Goal: Task Accomplishment & Management: Manage account settings

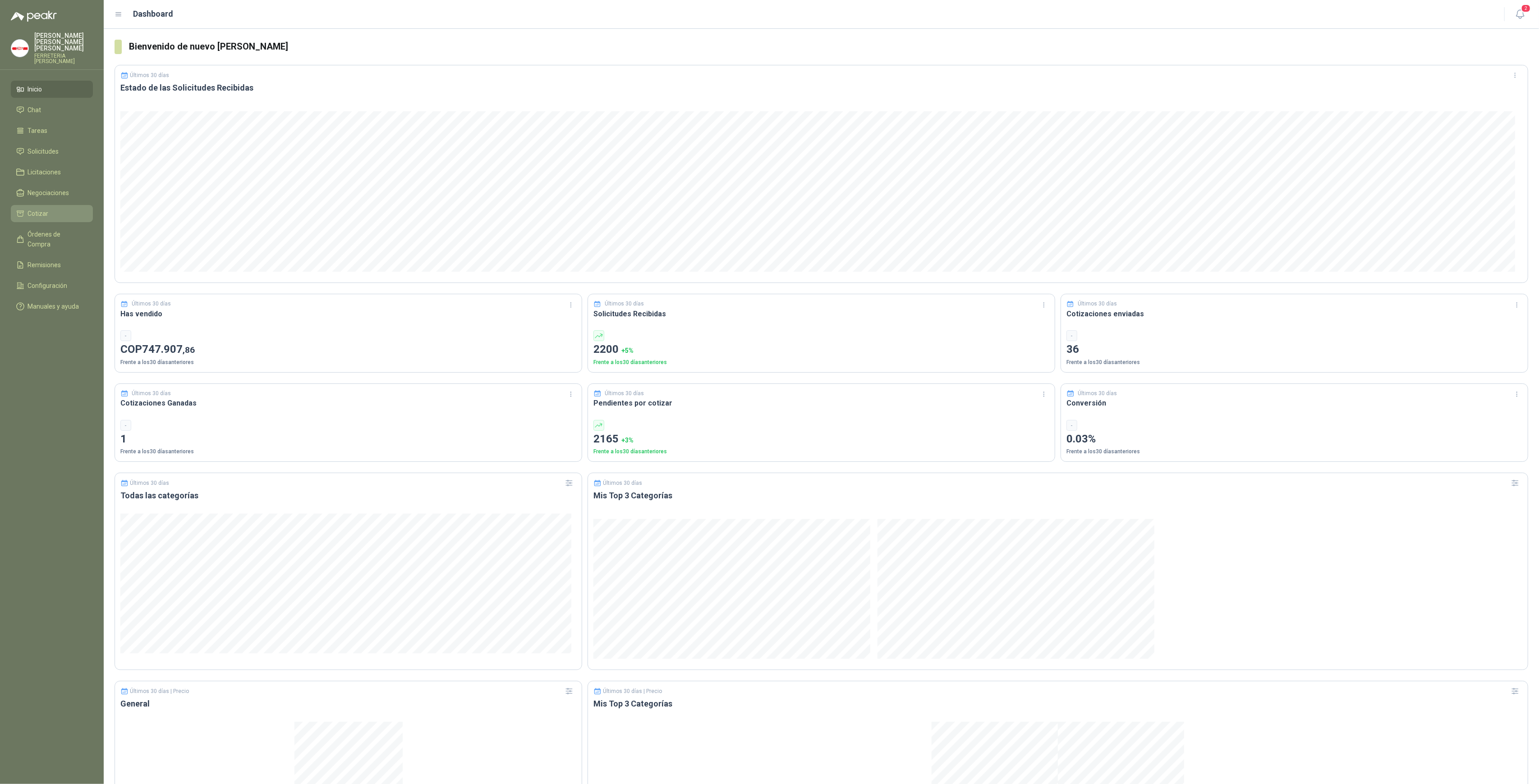
click at [38, 209] on span "Cotizar" at bounding box center [38, 213] width 21 height 10
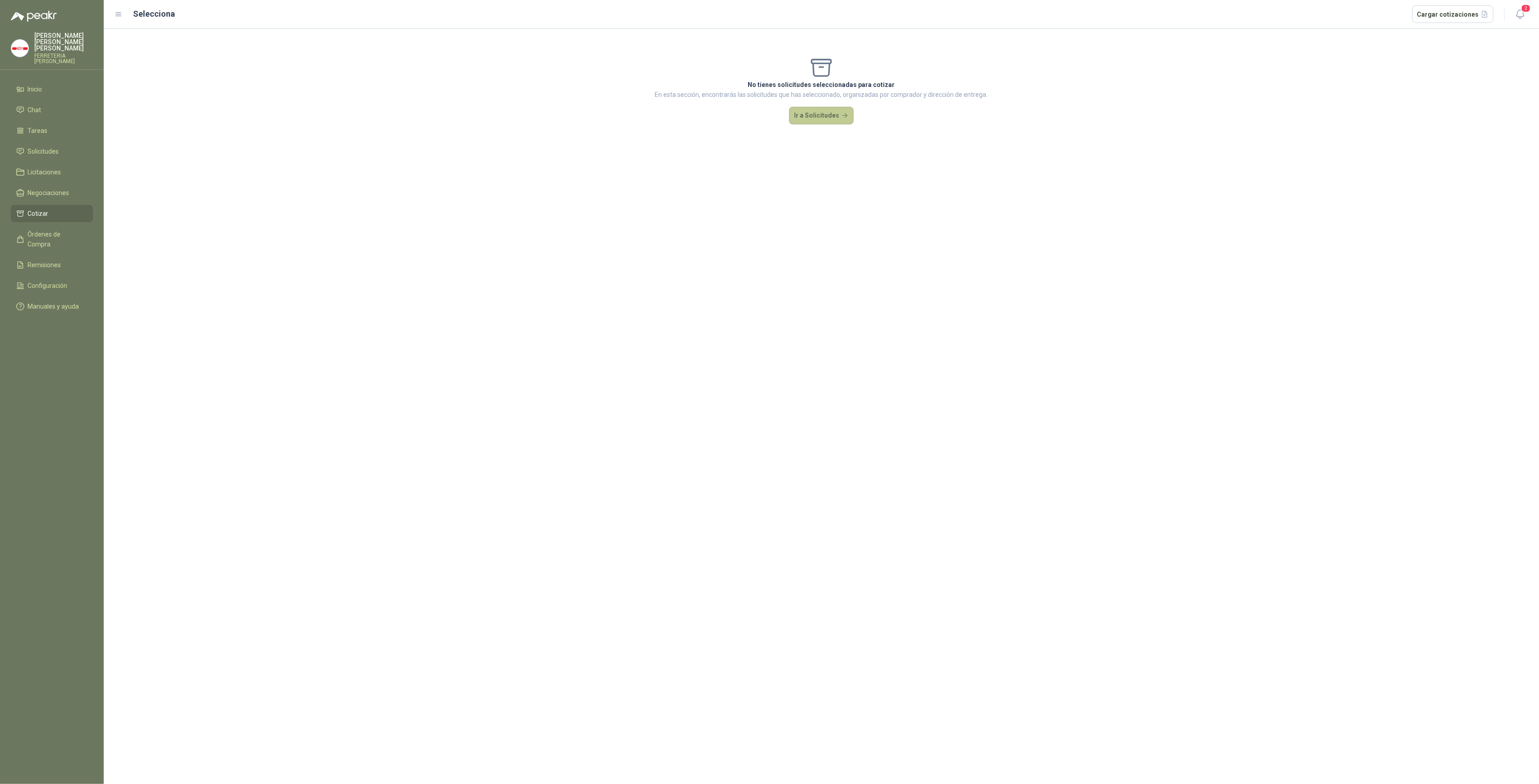
click at [823, 118] on button "Ir a Solicitudes" at bounding box center [821, 116] width 65 height 18
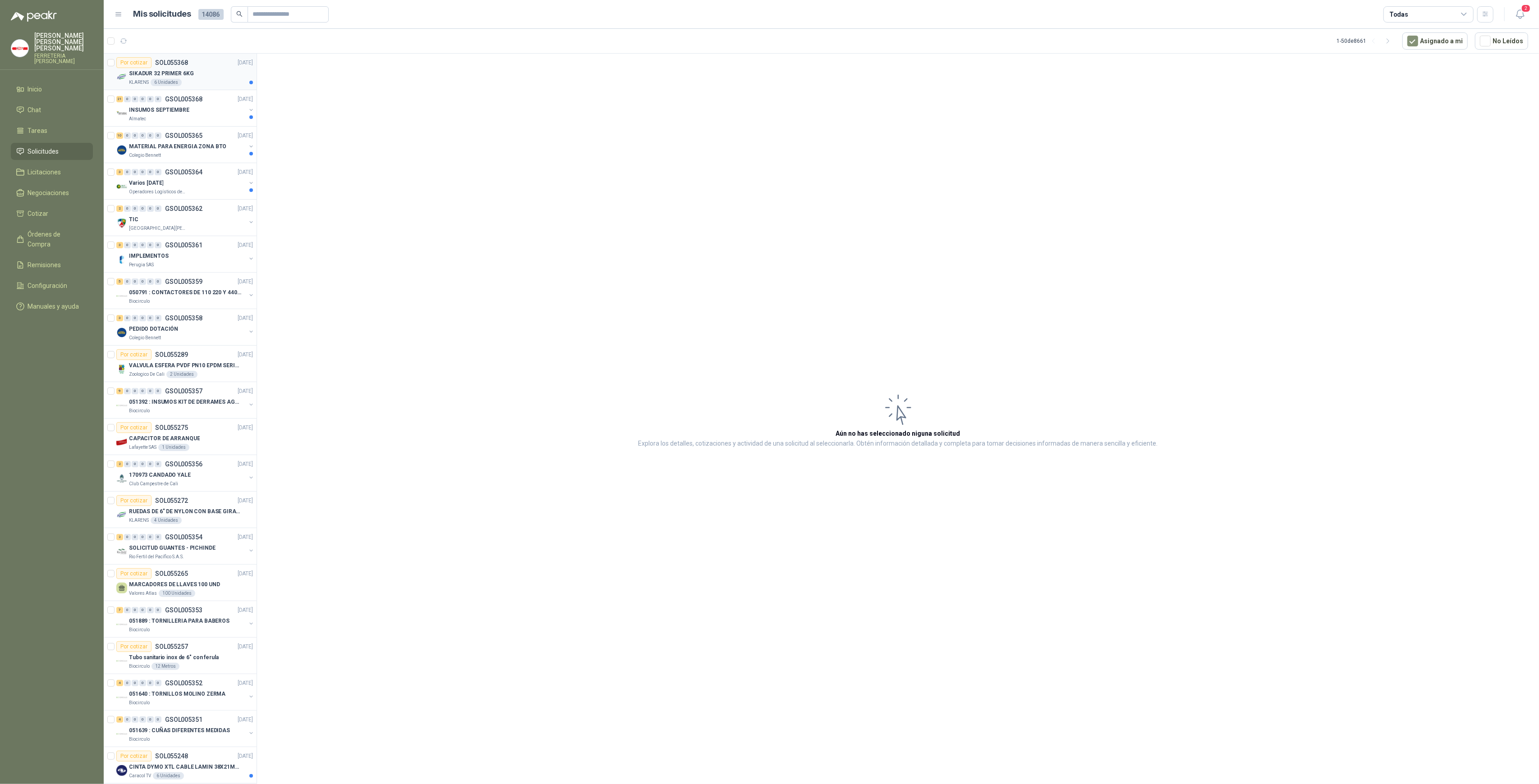
click at [180, 81] on div "KLARENS 6 Unidades" at bounding box center [191, 82] width 124 height 7
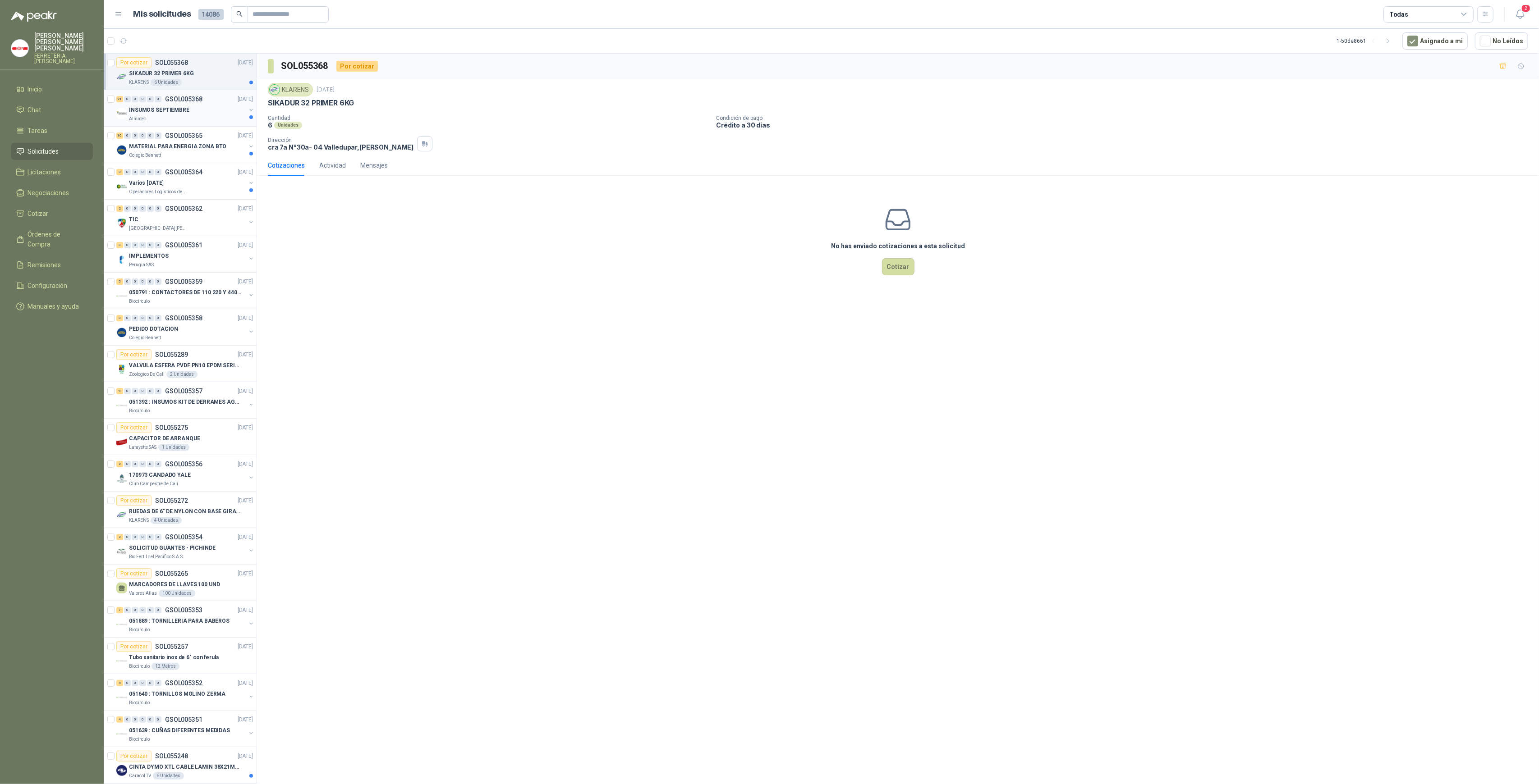
click at [179, 109] on p "INSUMOS SEPTIEMBRE" at bounding box center [159, 110] width 60 height 8
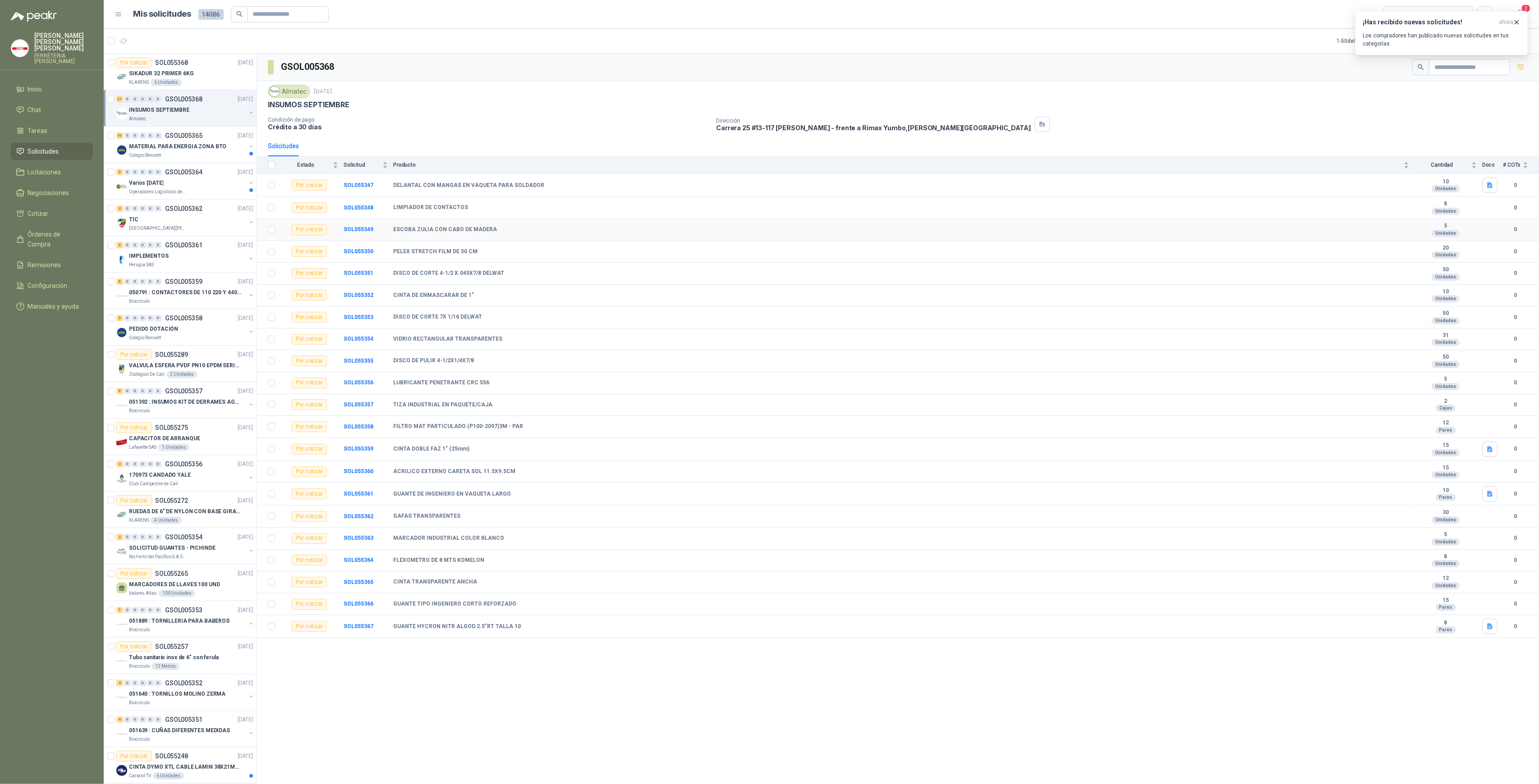
drag, startPoint x: 872, startPoint y: 267, endPoint x: 742, endPoint y: 13, distance: 285.3
click at [872, 267] on td "DISCO DE CORTE 4-1/2 X.045X7/8 DELWAT" at bounding box center [904, 273] width 1022 height 22
